Goal: Navigation & Orientation: Find specific page/section

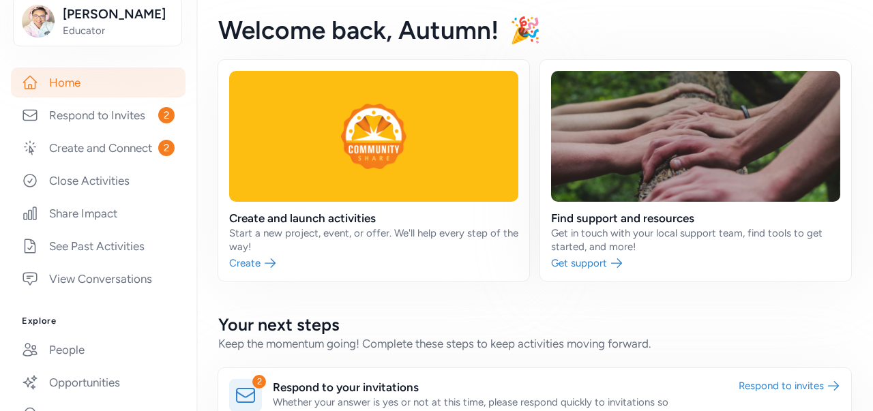
scroll to position [216, 0]
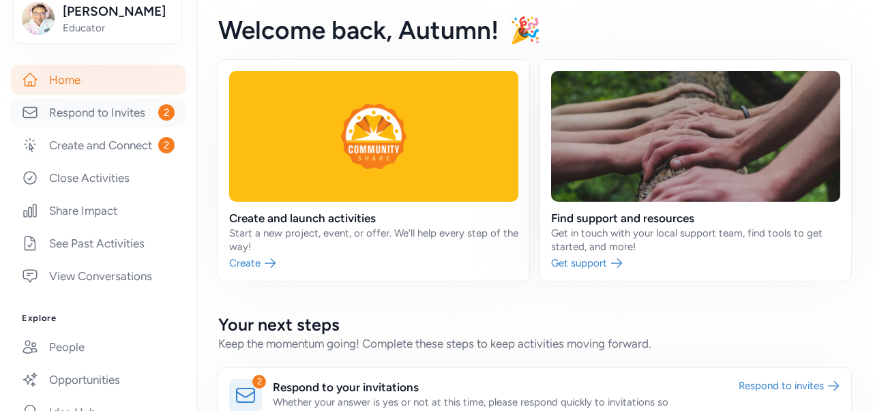
click at [85, 111] on link "Respond to Invites 2" at bounding box center [98, 113] width 175 height 30
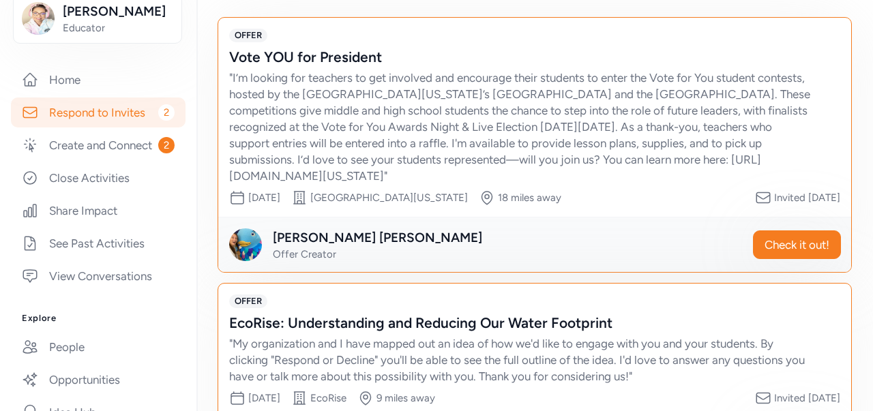
scroll to position [168, 0]
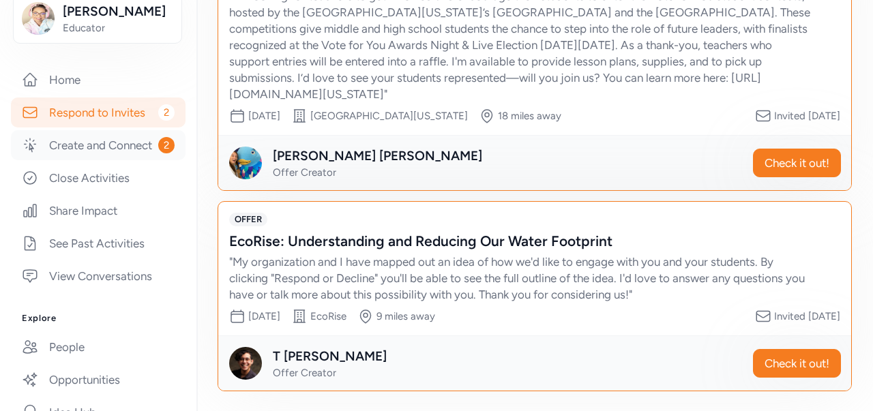
click at [74, 149] on link "Create and Connect 2" at bounding box center [98, 145] width 175 height 30
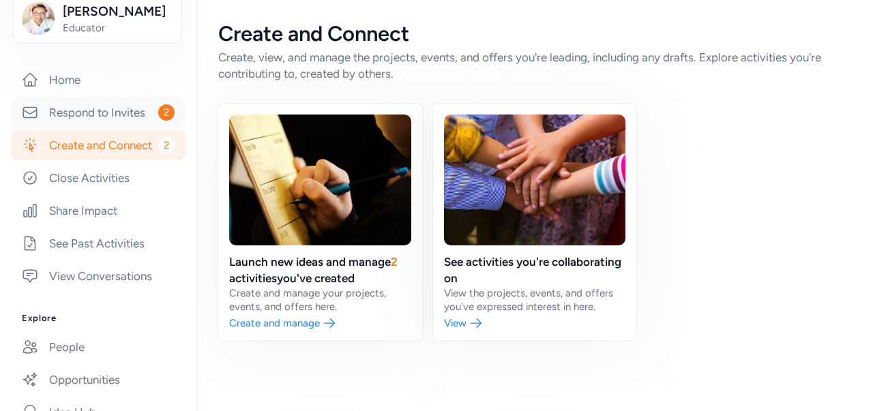
click at [104, 119] on link "Respond to Invites 2" at bounding box center [98, 113] width 175 height 30
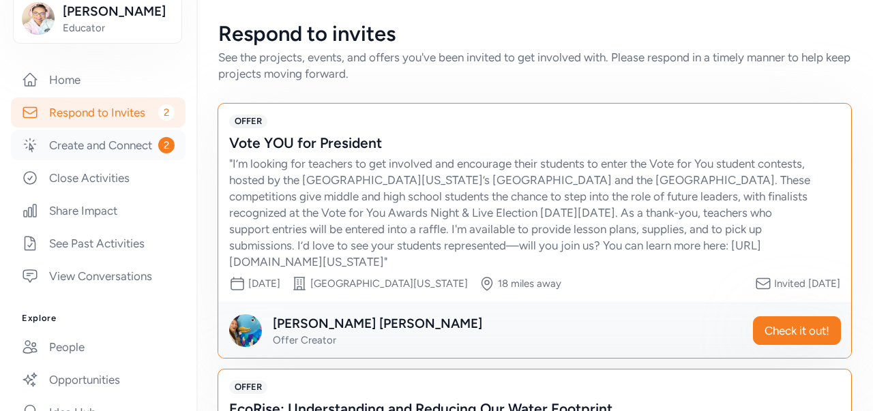
click at [83, 148] on link "Create and Connect 2" at bounding box center [98, 145] width 175 height 30
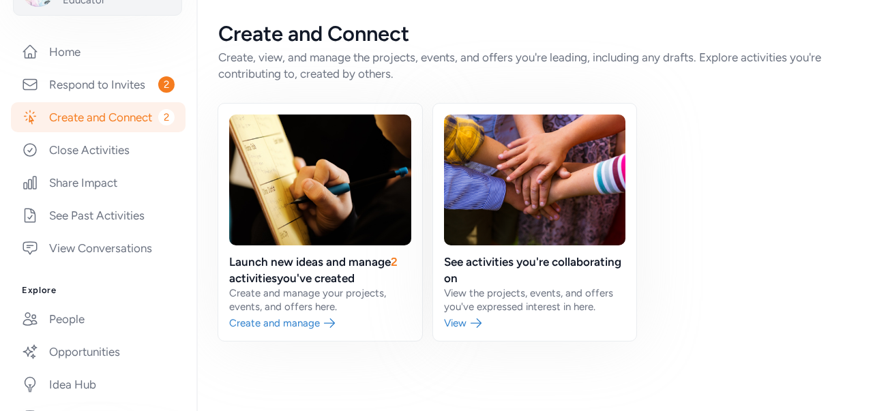
scroll to position [245, 0]
click at [89, 83] on link "Respond to Invites 2" at bounding box center [98, 84] width 175 height 30
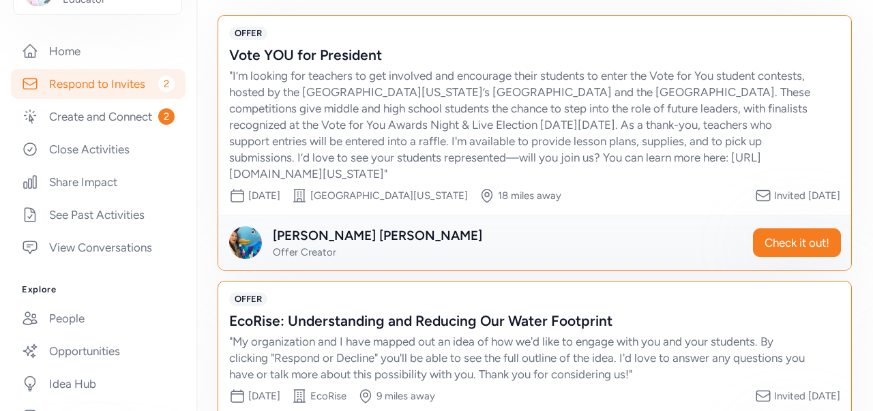
scroll to position [87, 0]
